Goal: Transaction & Acquisition: Purchase product/service

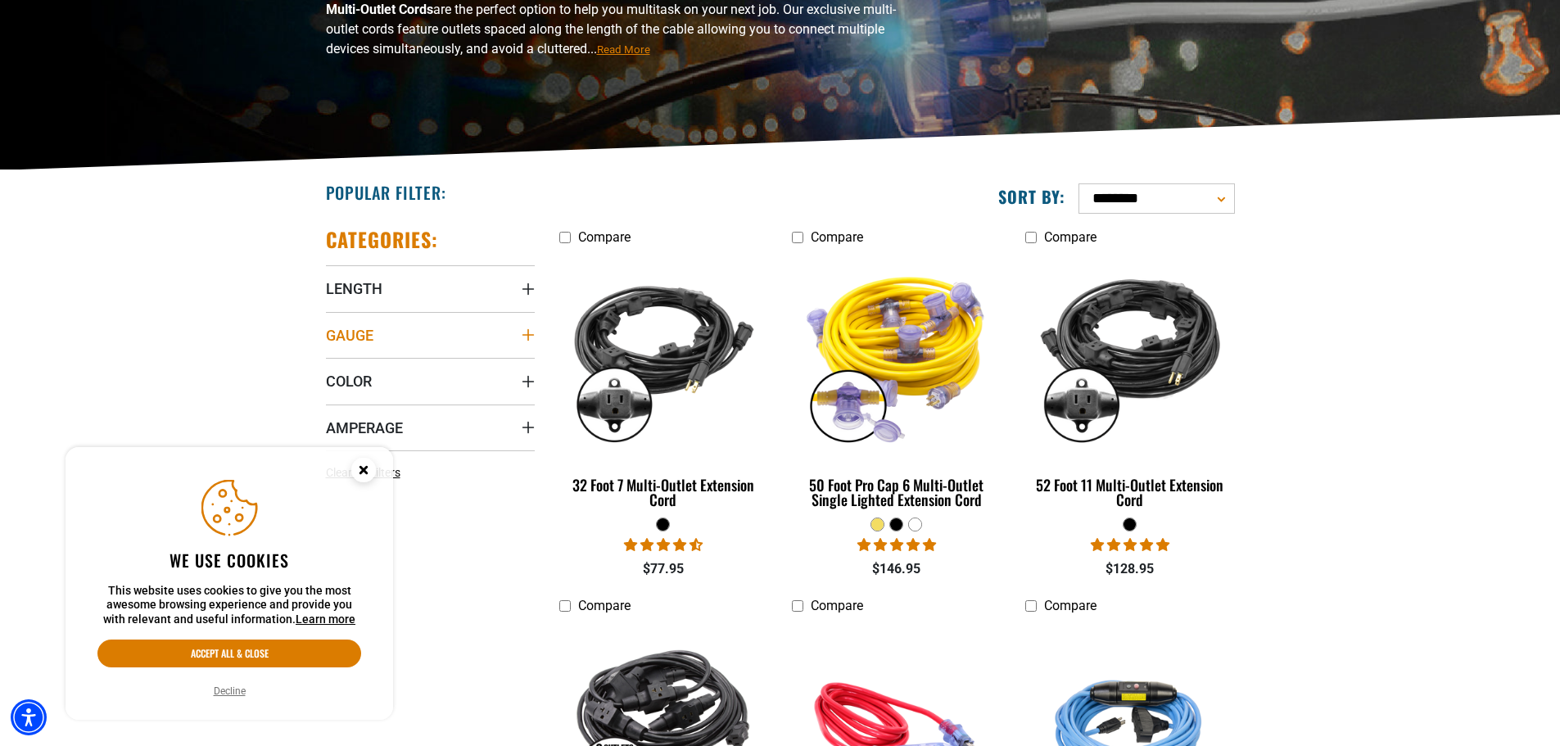
scroll to position [246, 0]
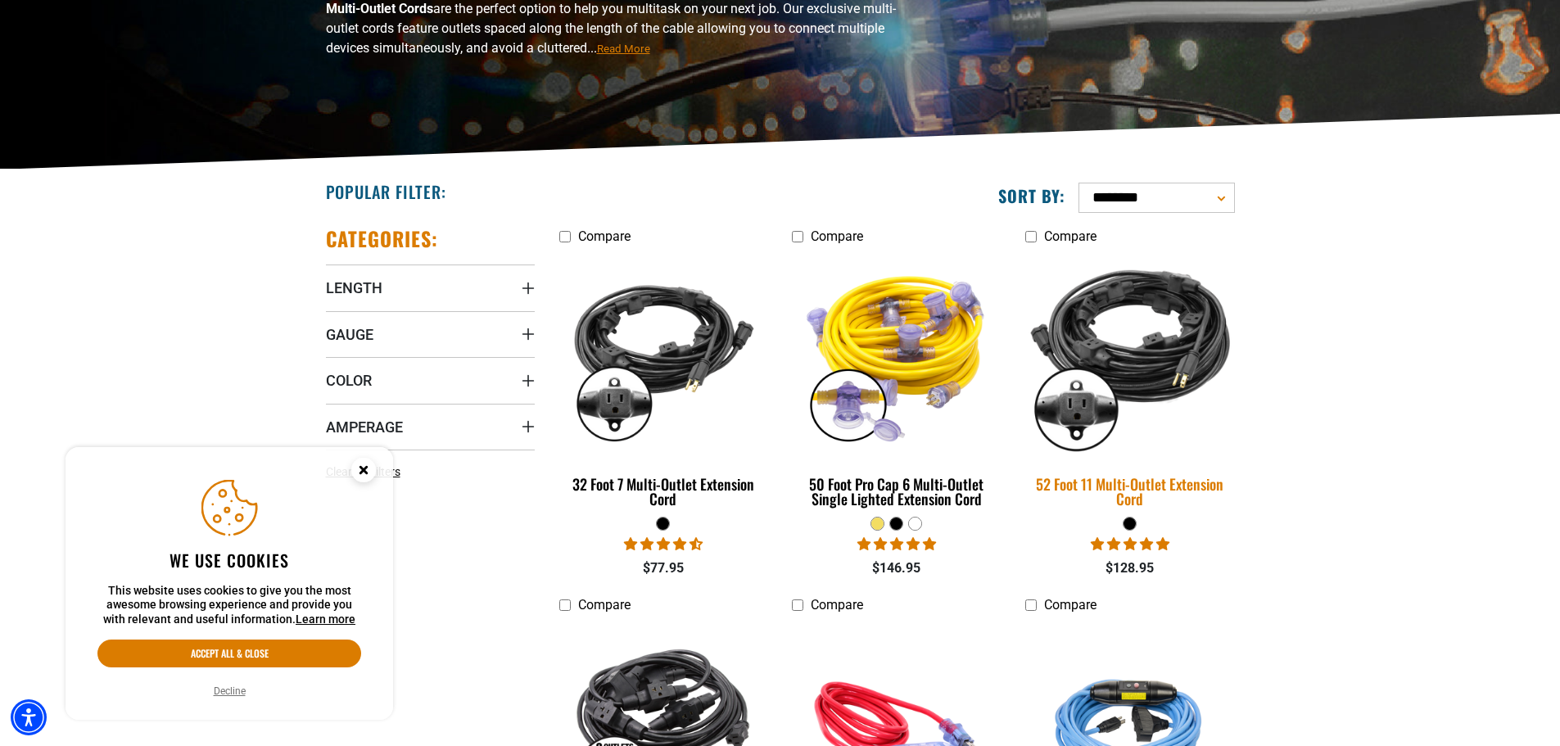
click at [1171, 363] on img at bounding box center [1129, 355] width 229 height 210
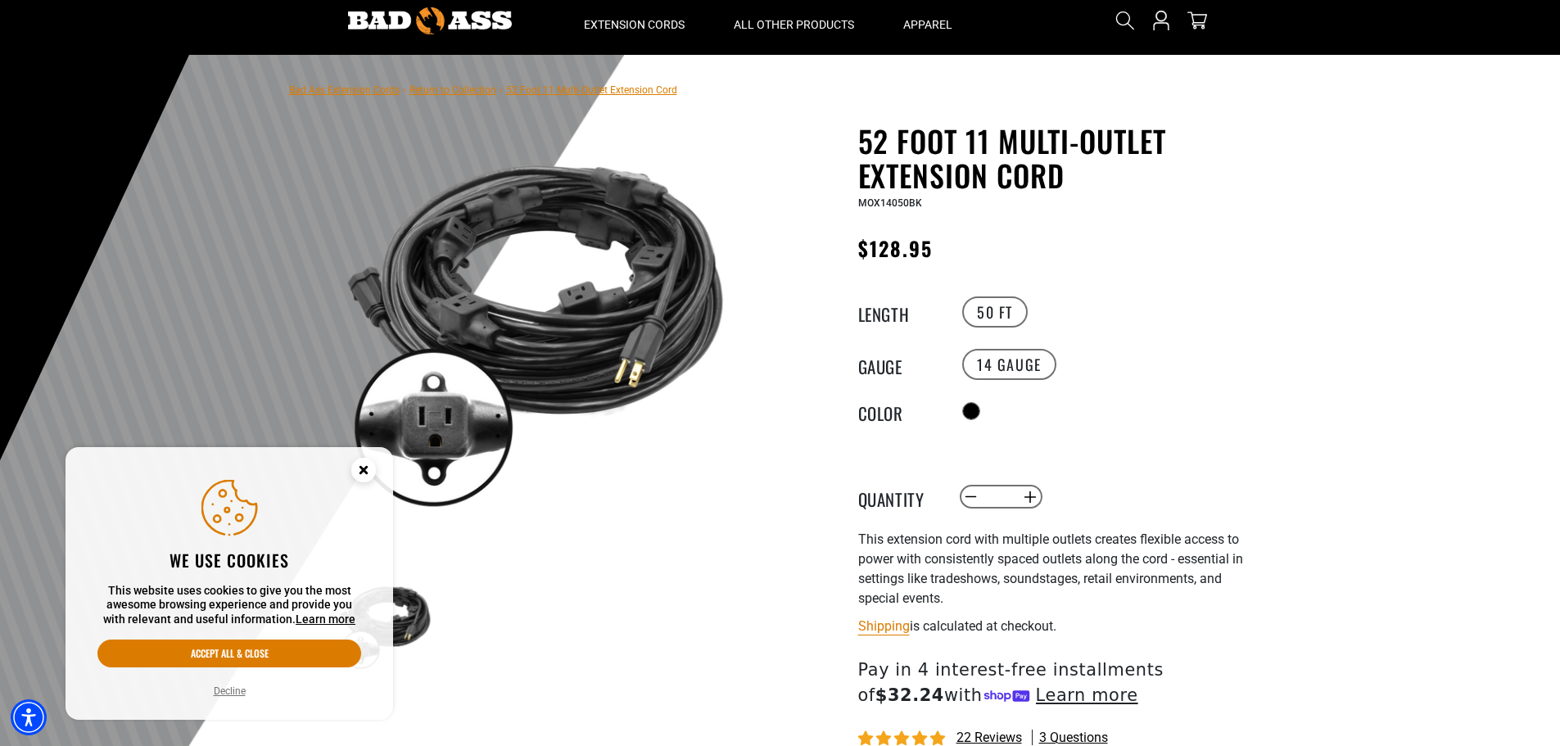
scroll to position [82, 0]
